Goal: Purchase product/service

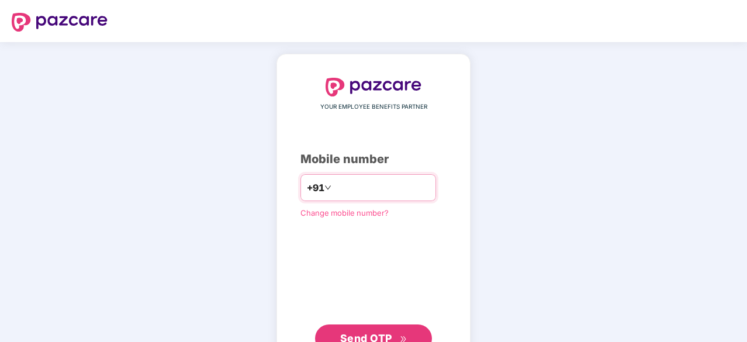
scroll to position [44, 0]
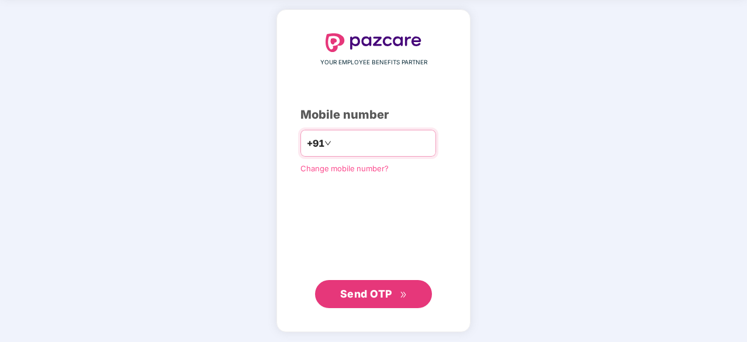
type input "**********"
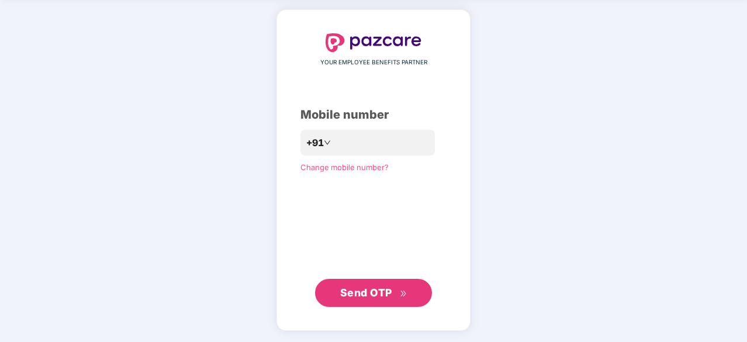
scroll to position [44, 0]
click at [348, 291] on span "Send OTP" at bounding box center [366, 293] width 52 height 12
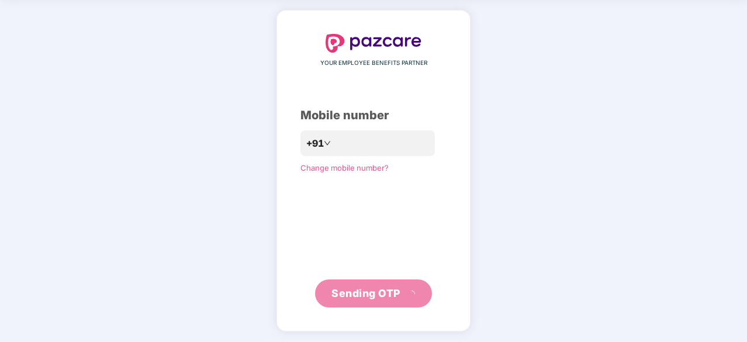
scroll to position [39, 0]
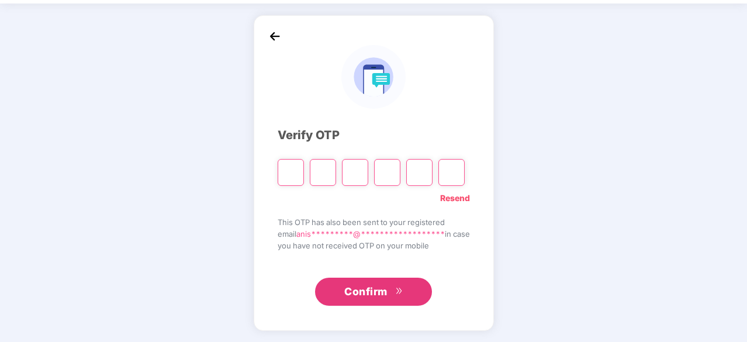
type input "*"
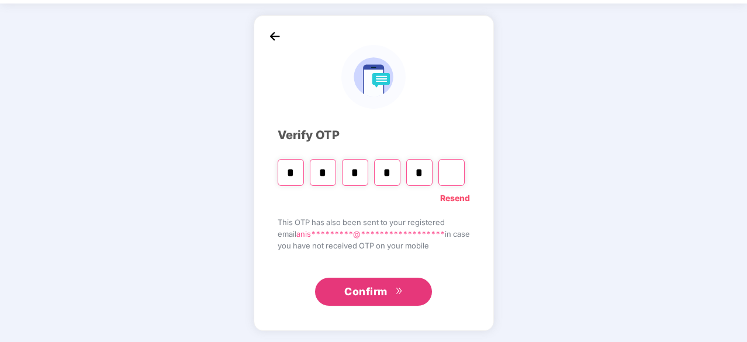
type input "*"
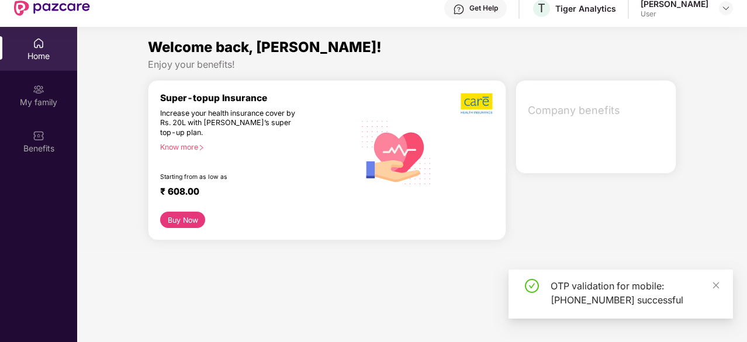
scroll to position [0, 0]
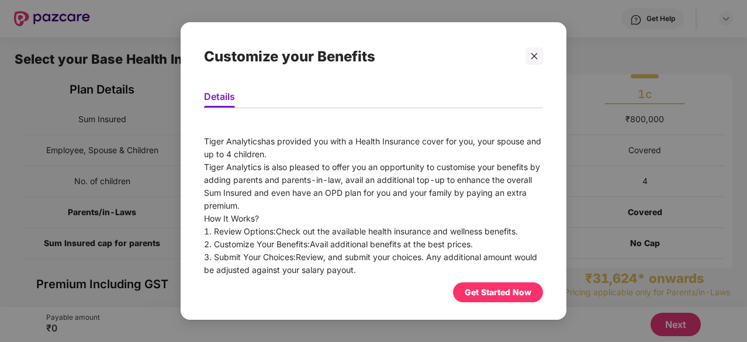
click at [491, 296] on div "Get Started Now" at bounding box center [498, 292] width 67 height 13
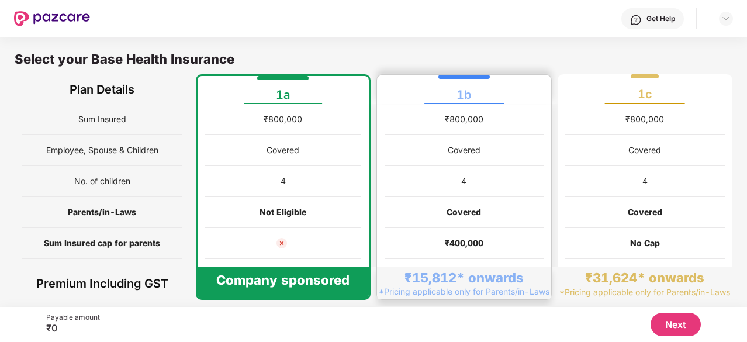
click at [492, 91] on div "1b" at bounding box center [464, 89] width 159 height 29
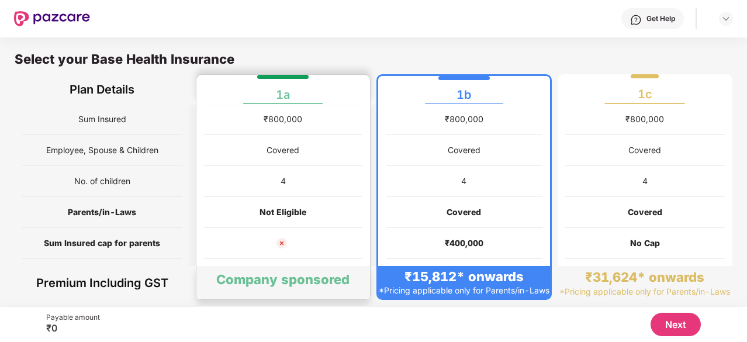
click at [338, 92] on div "1a" at bounding box center [283, 89] width 159 height 29
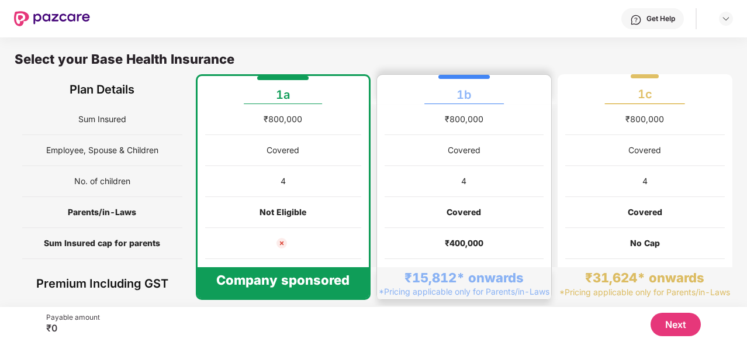
click at [502, 82] on div "1b" at bounding box center [464, 89] width 159 height 29
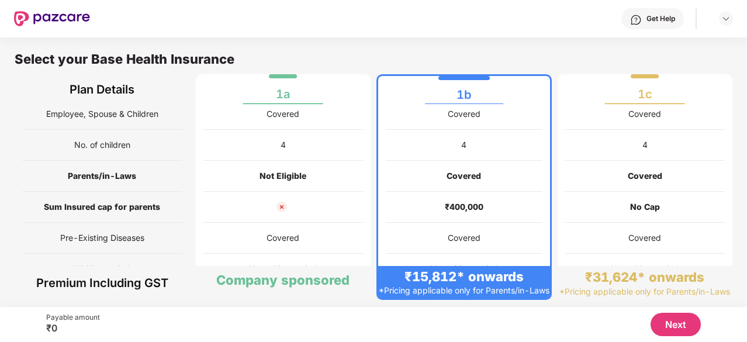
scroll to position [35, 0]
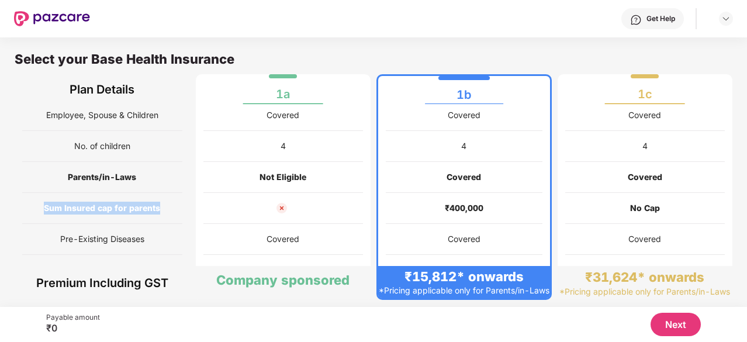
copy span "Sum Insured cap for parents"
drag, startPoint x: 41, startPoint y: 208, endPoint x: 168, endPoint y: 213, distance: 127.6
click at [168, 213] on div "Sum Insured cap for parents" at bounding box center [102, 208] width 160 height 31
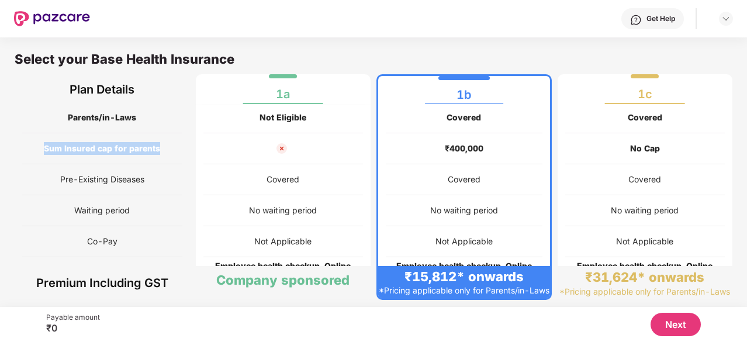
scroll to position [0, 0]
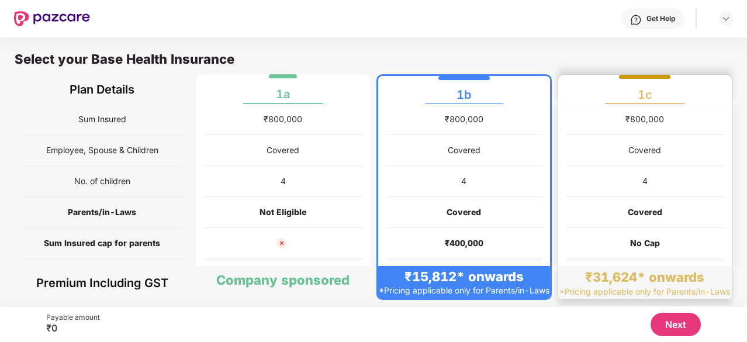
click at [573, 276] on div "₹31,624* onwards *Pricing applicable only for Parents/in-Laws" at bounding box center [646, 282] width 174 height 33
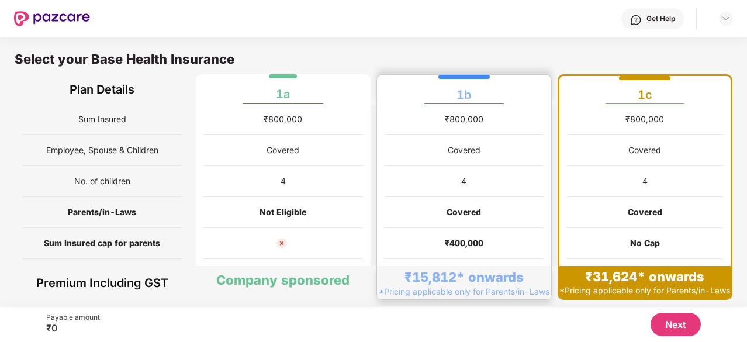
click at [535, 276] on div "₹15,812* onwards *Pricing applicable only for Parents/in-Laws" at bounding box center [464, 282] width 174 height 33
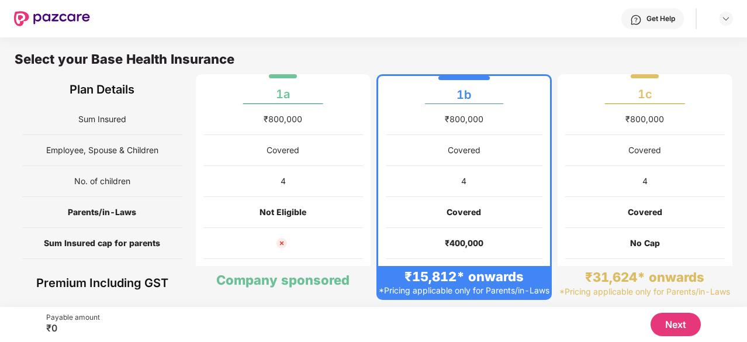
click at [539, 57] on div "Select your Base Health Insurance" at bounding box center [374, 62] width 718 height 23
